Goal: Information Seeking & Learning: Learn about a topic

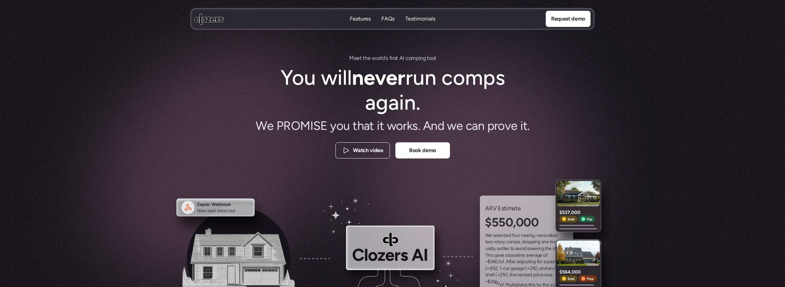
click at [386, 19] on p "FAQs" at bounding box center [388, 18] width 13 height 7
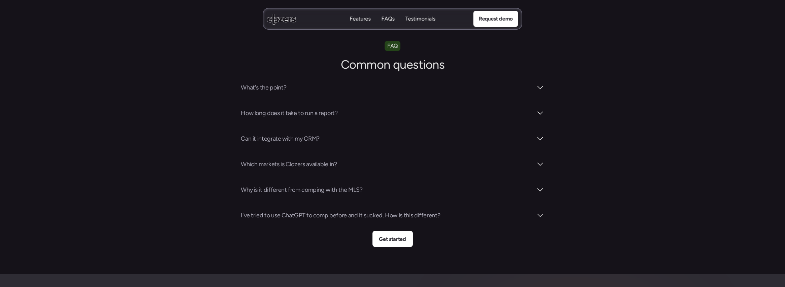
scroll to position [2364, 0]
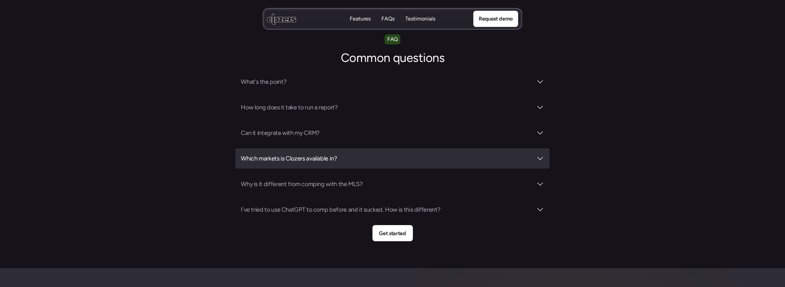
click at [540, 155] on div at bounding box center [540, 159] width 8 height 8
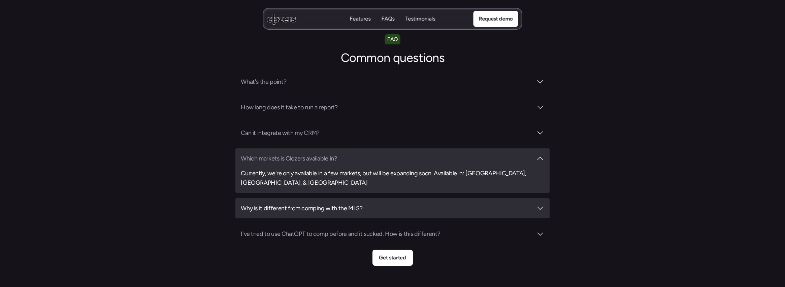
click at [541, 204] on div at bounding box center [540, 208] width 8 height 8
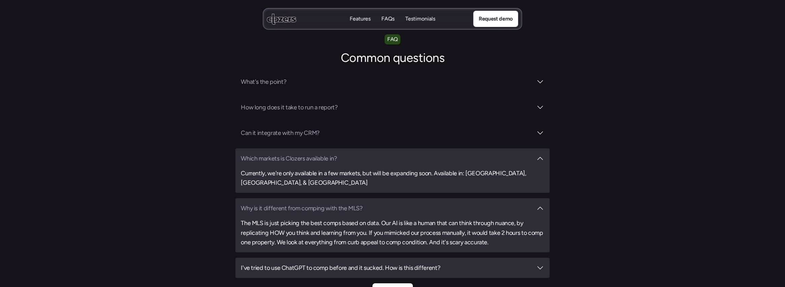
click at [541, 264] on div at bounding box center [540, 268] width 8 height 8
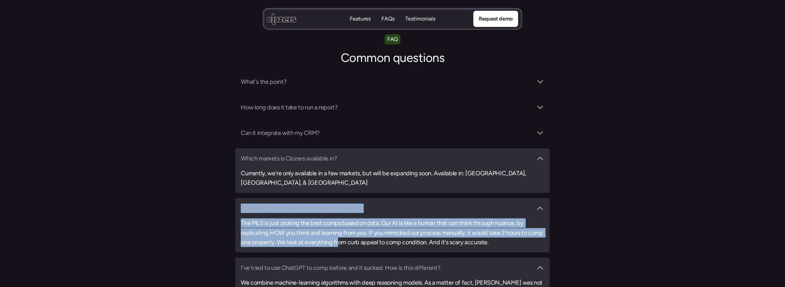
drag, startPoint x: 240, startPoint y: 172, endPoint x: 365, endPoint y: 208, distance: 130.9
click at [359, 208] on div "Why is it different from comping with the MLS? The MLS is just picking the best…" at bounding box center [392, 225] width 314 height 54
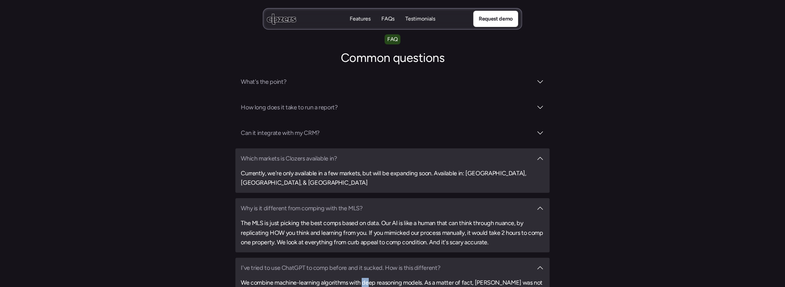
drag, startPoint x: 365, startPoint y: 208, endPoint x: 388, endPoint y: 207, distance: 22.2
click at [382, 258] on div "I've tried to use ChatGPT to comp before and it sucked. How is this different? …" at bounding box center [392, 289] width 314 height 63
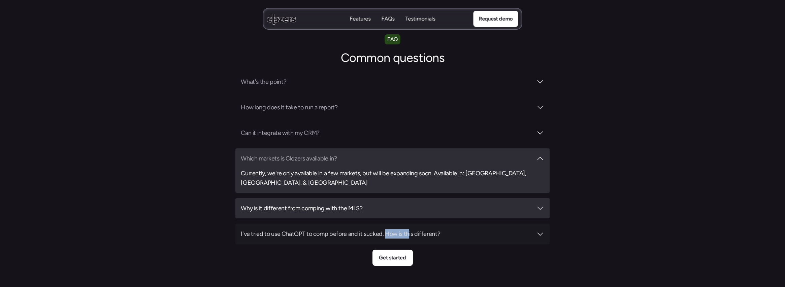
drag, startPoint x: 388, startPoint y: 207, endPoint x: 409, endPoint y: 209, distance: 21.6
click at [409, 224] on div "I've tried to use ChatGPT to comp before and it sucked. How is this different?" at bounding box center [392, 234] width 314 height 20
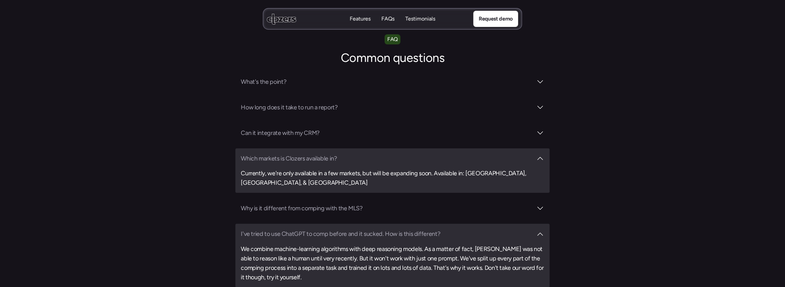
click at [470, 229] on h3 "I've tried to use ChatGPT to comp before and it sucked. How is this different?" at bounding box center [387, 233] width 292 height 9
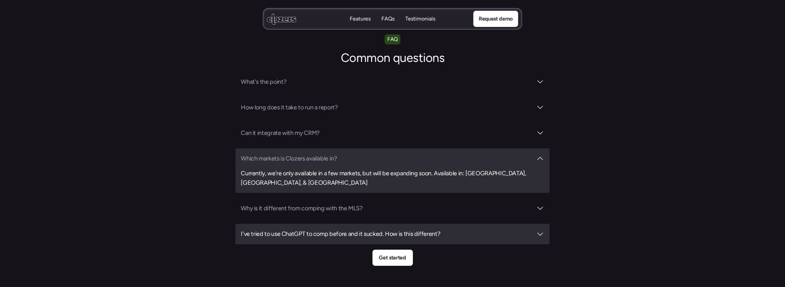
click at [538, 230] on div at bounding box center [540, 234] width 8 height 8
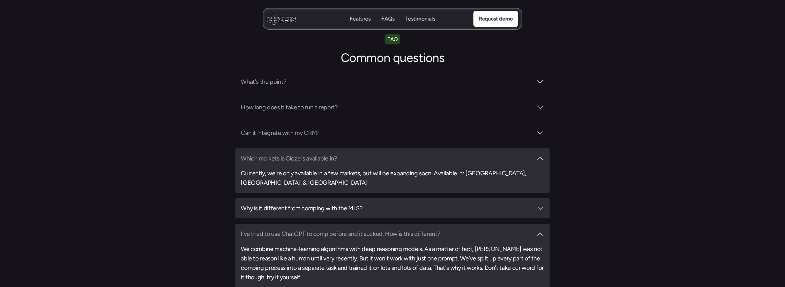
click at [538, 204] on div at bounding box center [540, 208] width 8 height 8
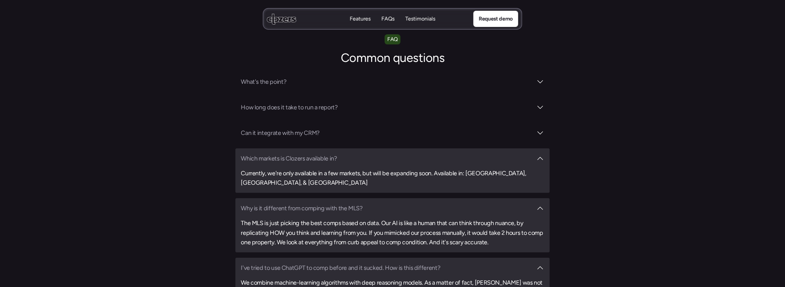
click at [240, 198] on div "Why is it different from comping with the MLS? The MLS is just picking the best…" at bounding box center [392, 225] width 314 height 54
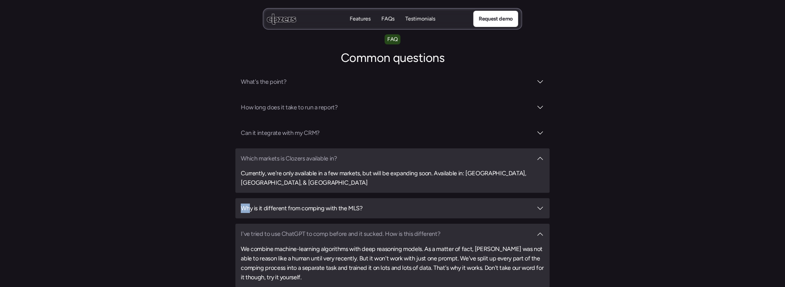
drag, startPoint x: 242, startPoint y: 174, endPoint x: 248, endPoint y: 180, distance: 9.3
click at [248, 198] on div "Why is it different from comping with the MLS?" at bounding box center [392, 208] width 314 height 20
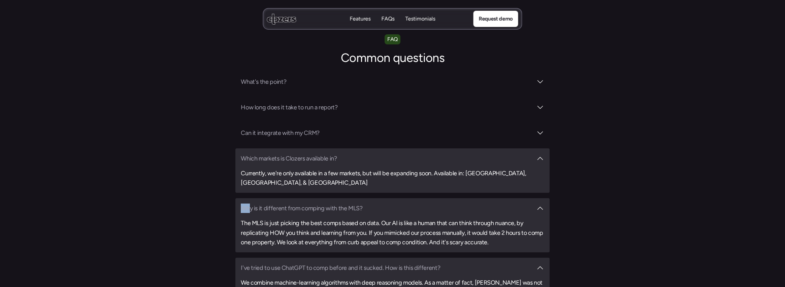
click at [242, 204] on h3 "Why is it different from comping with the MLS?" at bounding box center [387, 208] width 292 height 9
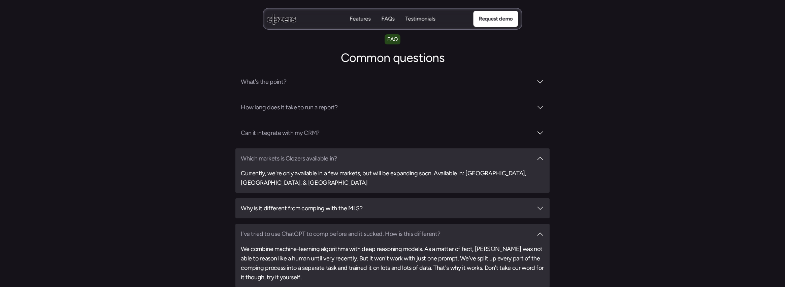
click at [240, 198] on div "Why is it different from comping with the MLS?" at bounding box center [392, 208] width 314 height 20
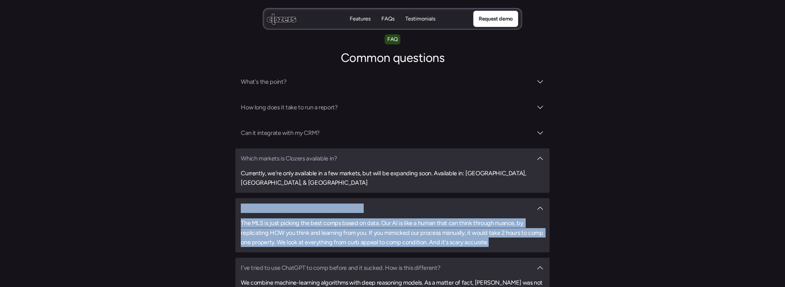
drag, startPoint x: 240, startPoint y: 174, endPoint x: 509, endPoint y: 213, distance: 271.4
click at [509, 213] on div "Why is it different from comping with the MLS? The MLS is just picking the best…" at bounding box center [392, 225] width 314 height 54
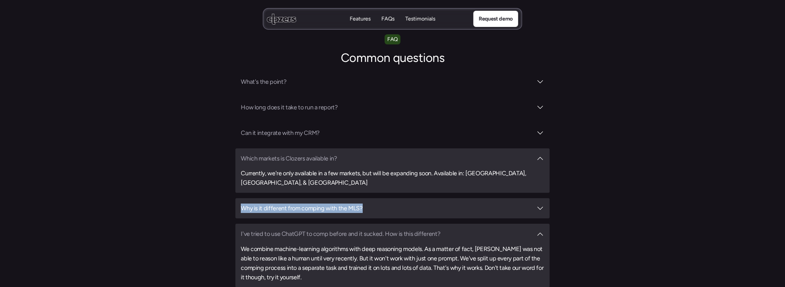
click at [538, 204] on div at bounding box center [540, 208] width 8 height 8
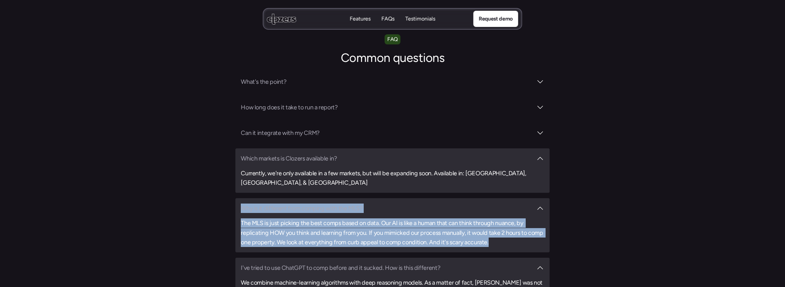
drag, startPoint x: 242, startPoint y: 175, endPoint x: 508, endPoint y: 211, distance: 268.6
click at [508, 211] on div "Why is it different from comping with the MLS? The MLS is just picking the best…" at bounding box center [392, 225] width 314 height 54
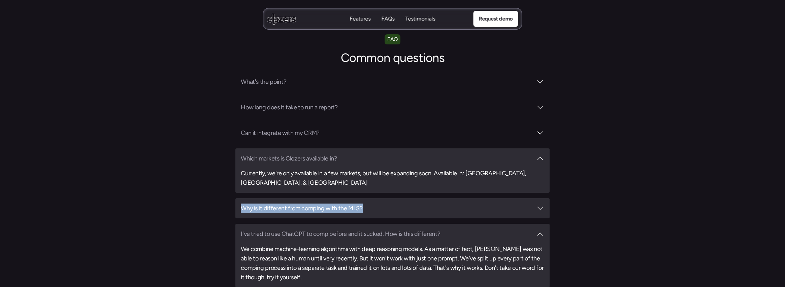
copy div "Why is it different from comping with the MLS? The MLS is just picking the best…"
click at [541, 204] on div at bounding box center [540, 208] width 8 height 8
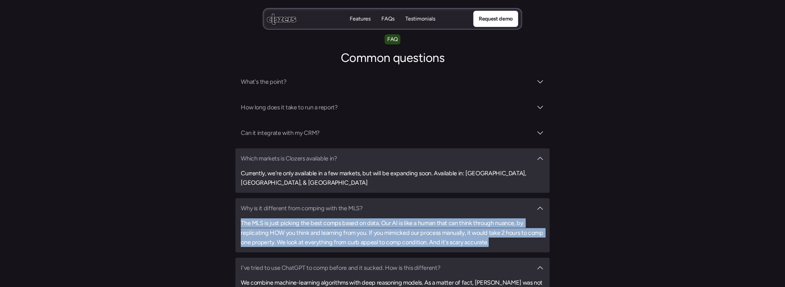
drag, startPoint x: 240, startPoint y: 187, endPoint x: 508, endPoint y: 211, distance: 269.2
click at [508, 211] on div "Why is it different from comping with the MLS? The MLS is just picking the best…" at bounding box center [392, 225] width 314 height 54
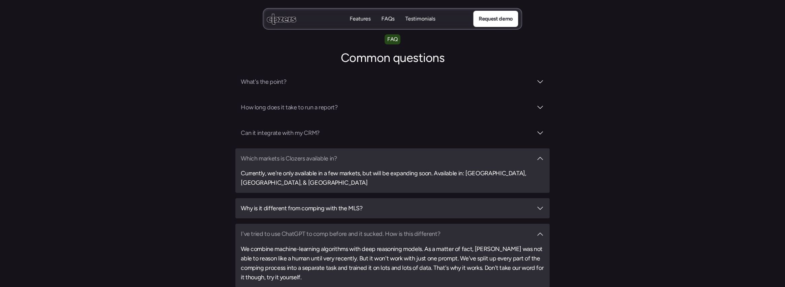
click at [538, 204] on div at bounding box center [540, 208] width 8 height 8
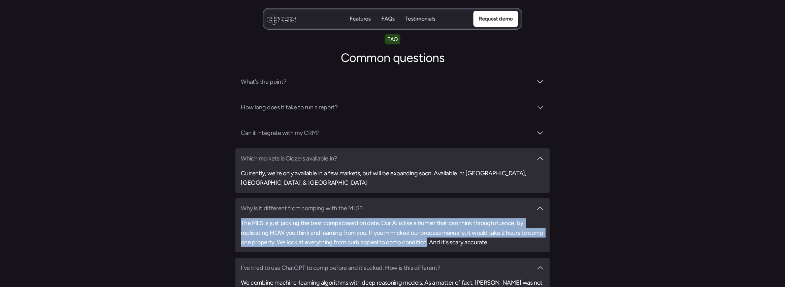
drag, startPoint x: 241, startPoint y: 187, endPoint x: 445, endPoint y: 209, distance: 205.3
click at [445, 219] on h3 "The MLS is just picking the best comps based on data. Our AI is like a human th…" at bounding box center [392, 233] width 303 height 28
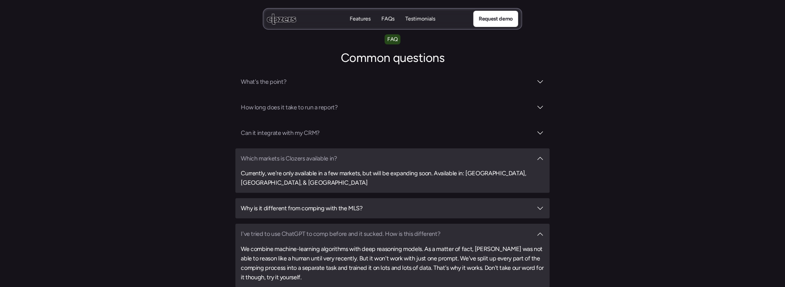
click at [537, 204] on div at bounding box center [540, 208] width 8 height 8
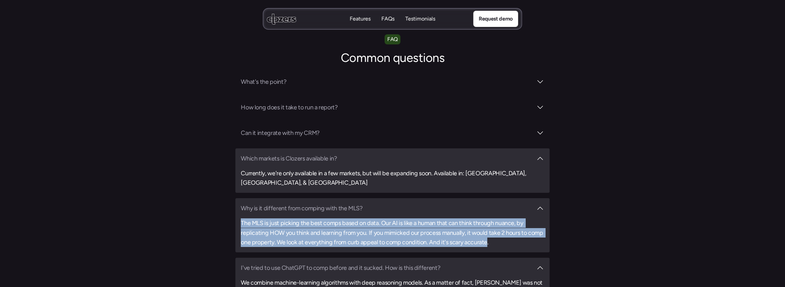
drag, startPoint x: 240, startPoint y: 187, endPoint x: 506, endPoint y: 208, distance: 266.6
click at [506, 208] on div "Why is it different from comping with the MLS? The MLS is just picking the best…" at bounding box center [392, 225] width 314 height 54
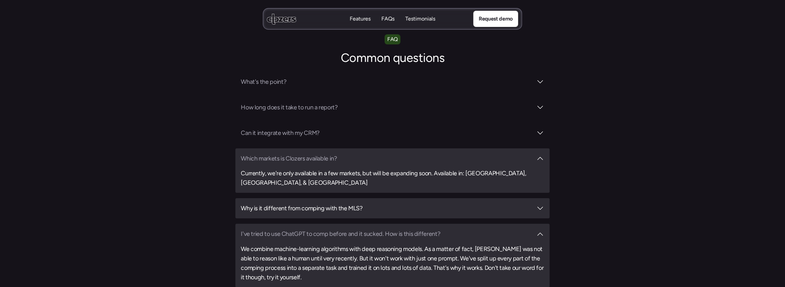
click at [538, 204] on div at bounding box center [540, 208] width 8 height 8
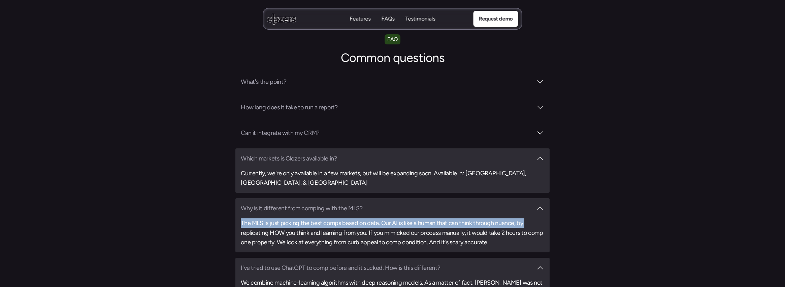
drag, startPoint x: 241, startPoint y: 189, endPoint x: 240, endPoint y: 201, distance: 11.8
click at [240, 201] on div "Why is it different from comping with the MLS? The MLS is just picking the best…" at bounding box center [392, 225] width 314 height 54
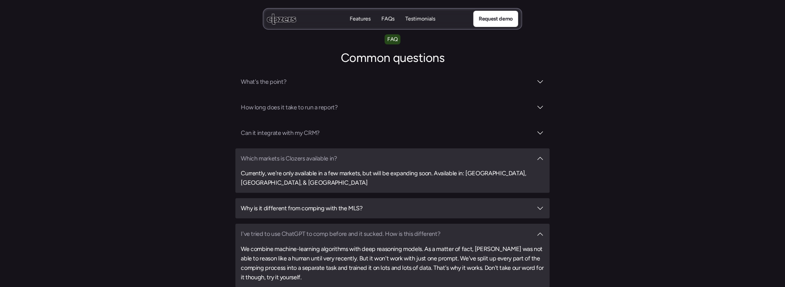
click at [539, 204] on div at bounding box center [540, 208] width 8 height 8
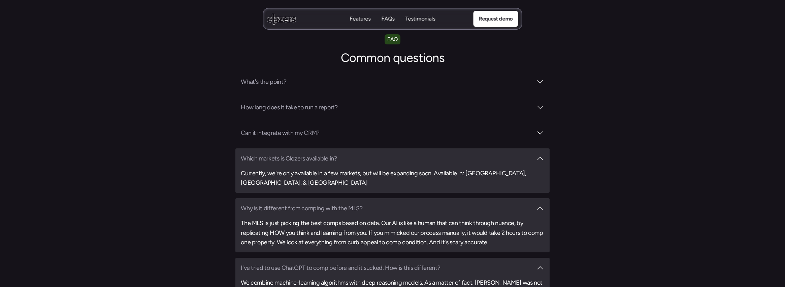
scroll to position [2521, 0]
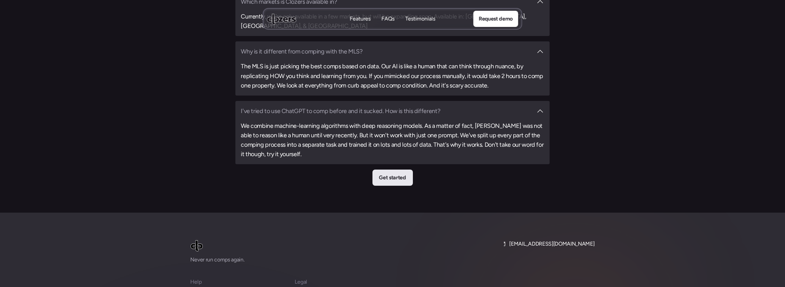
click at [400, 173] on p "Get started" at bounding box center [392, 177] width 27 height 9
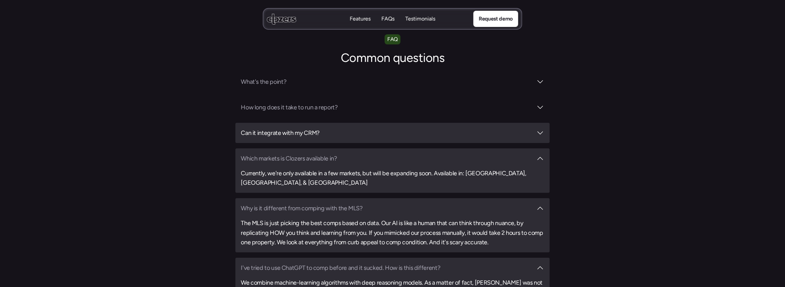
click at [540, 129] on div at bounding box center [540, 133] width 8 height 8
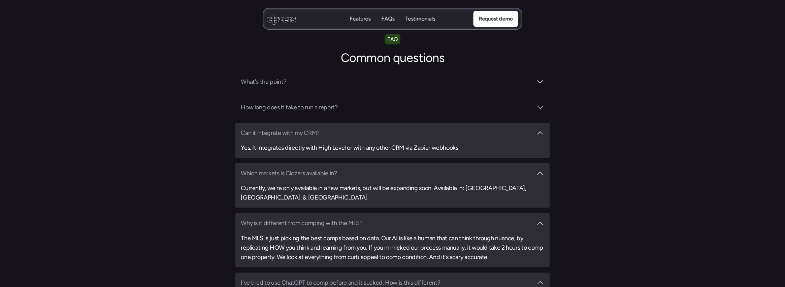
click at [540, 129] on div at bounding box center [540, 133] width 8 height 8
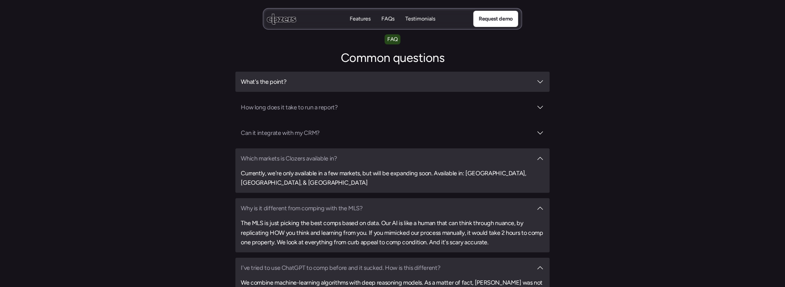
click at [537, 78] on div at bounding box center [540, 82] width 8 height 8
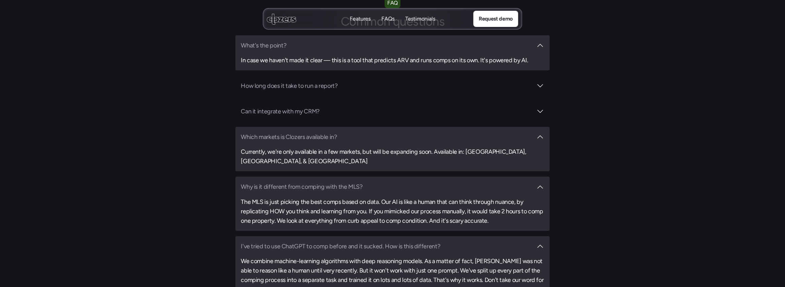
scroll to position [2404, 0]
